Goal: Obtain resource: Obtain resource

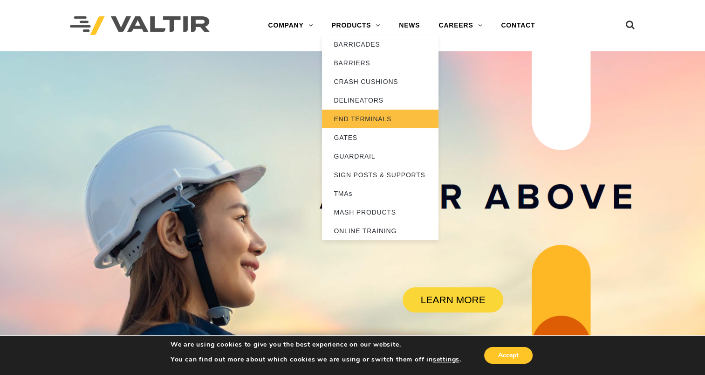
click at [365, 115] on link "END TERMINALS" at bounding box center [380, 119] width 117 height 19
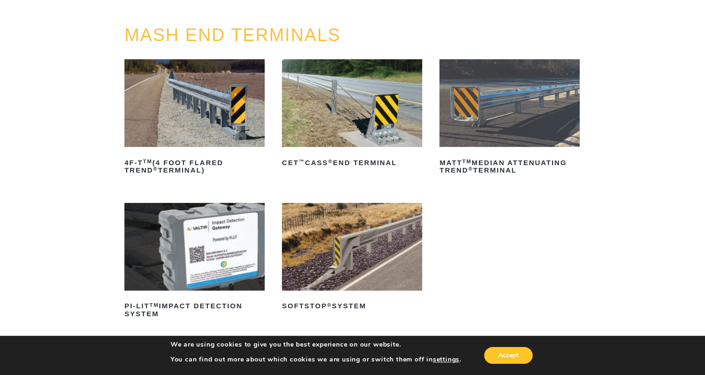
scroll to position [140, 0]
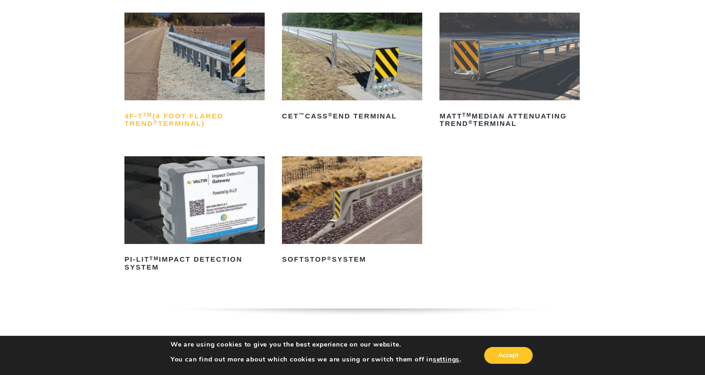
click at [149, 116] on sup "TM" at bounding box center [147, 115] width 9 height 6
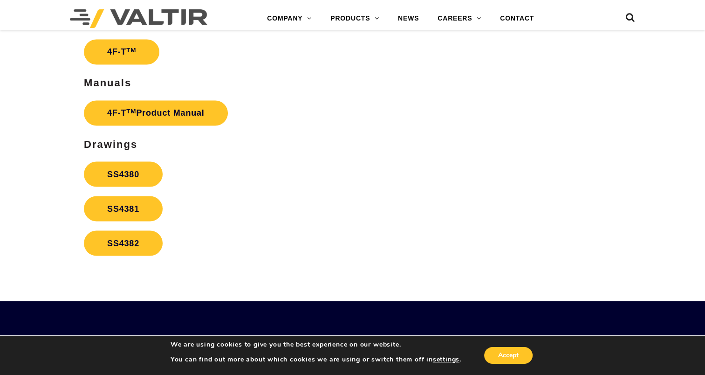
scroll to position [1538, 0]
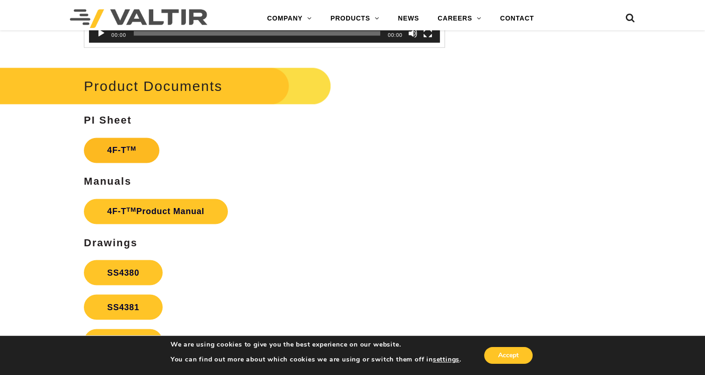
click at [113, 148] on link "4F-T TM" at bounding box center [122, 149] width 76 height 25
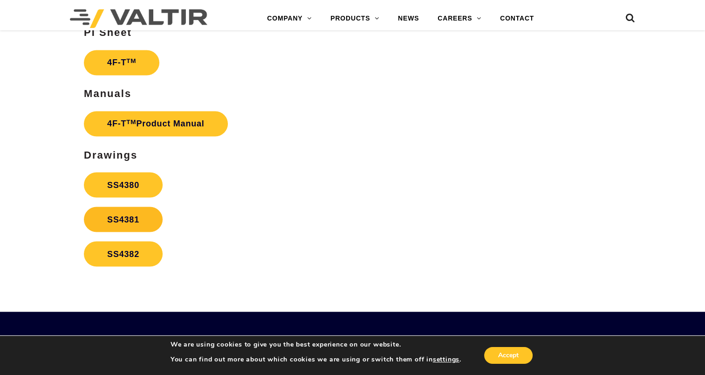
scroll to position [1631, 0]
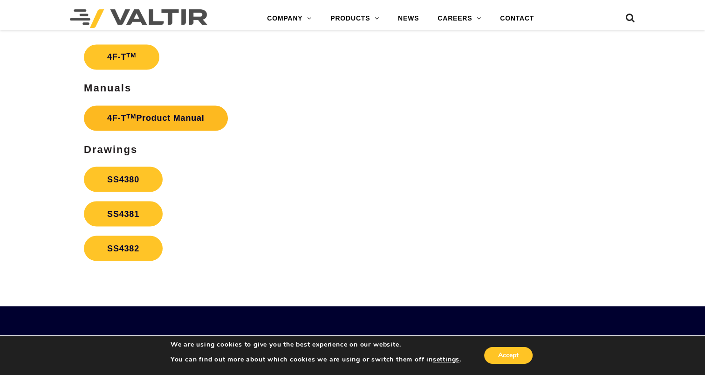
click at [161, 114] on link "4F-T TM Product Manual" at bounding box center [156, 117] width 144 height 25
